Goal: Find specific page/section: Find specific page/section

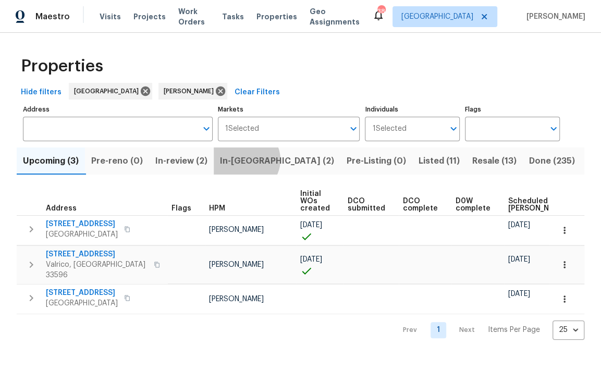
click at [245, 161] on span "In-[GEOGRAPHIC_DATA] (2)" at bounding box center [277, 161] width 114 height 15
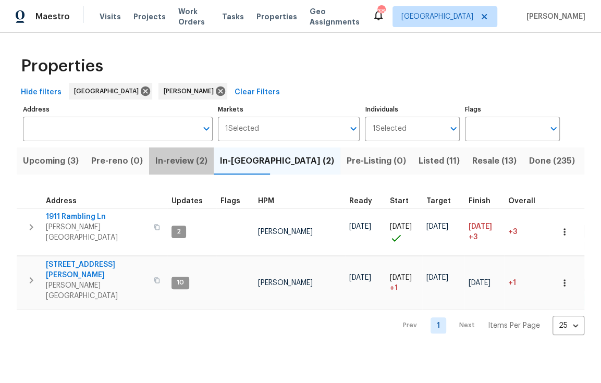
click at [195, 159] on span "In-review (2)" at bounding box center [181, 161] width 52 height 15
